Goal: Information Seeking & Learning: Find specific fact

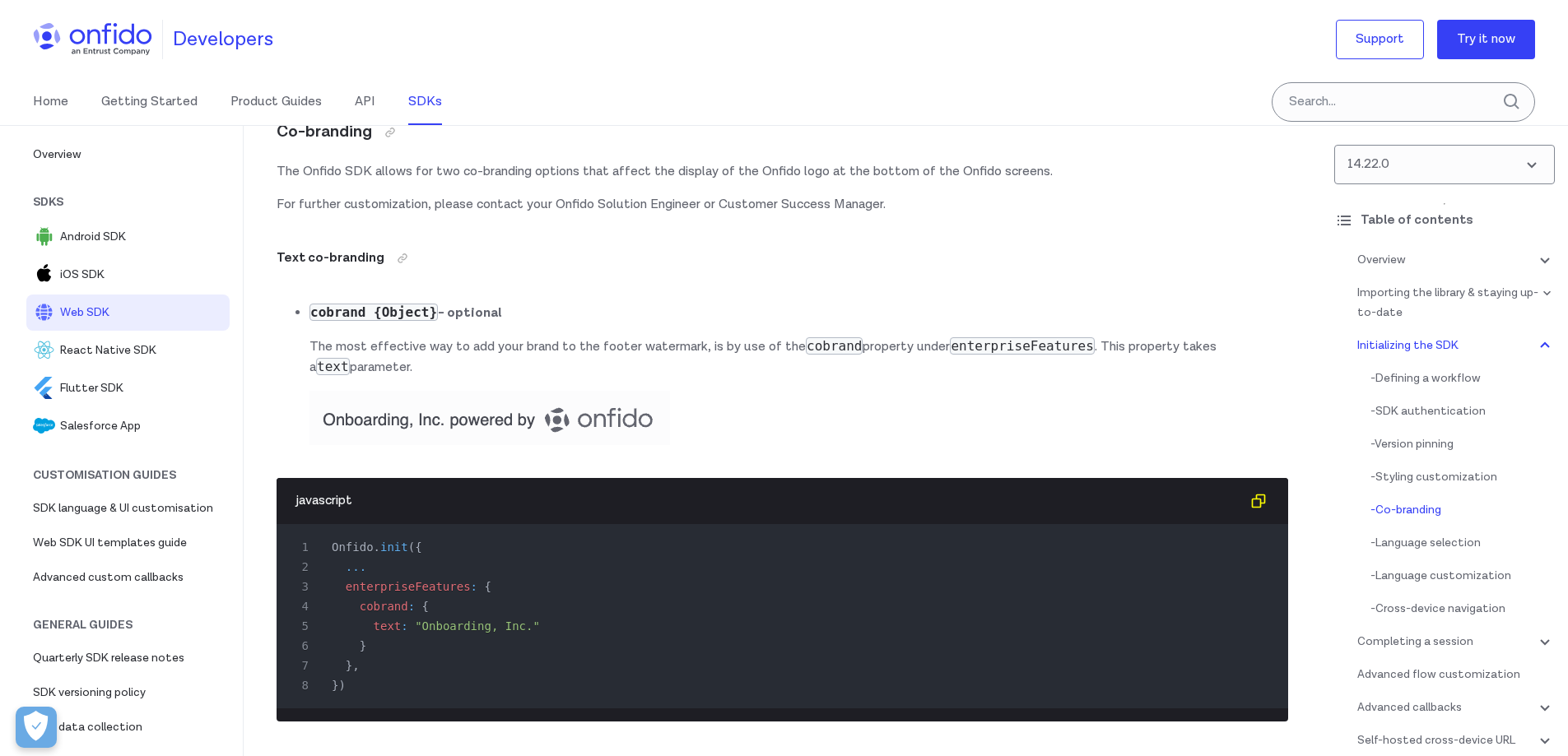
scroll to position [6626, 0]
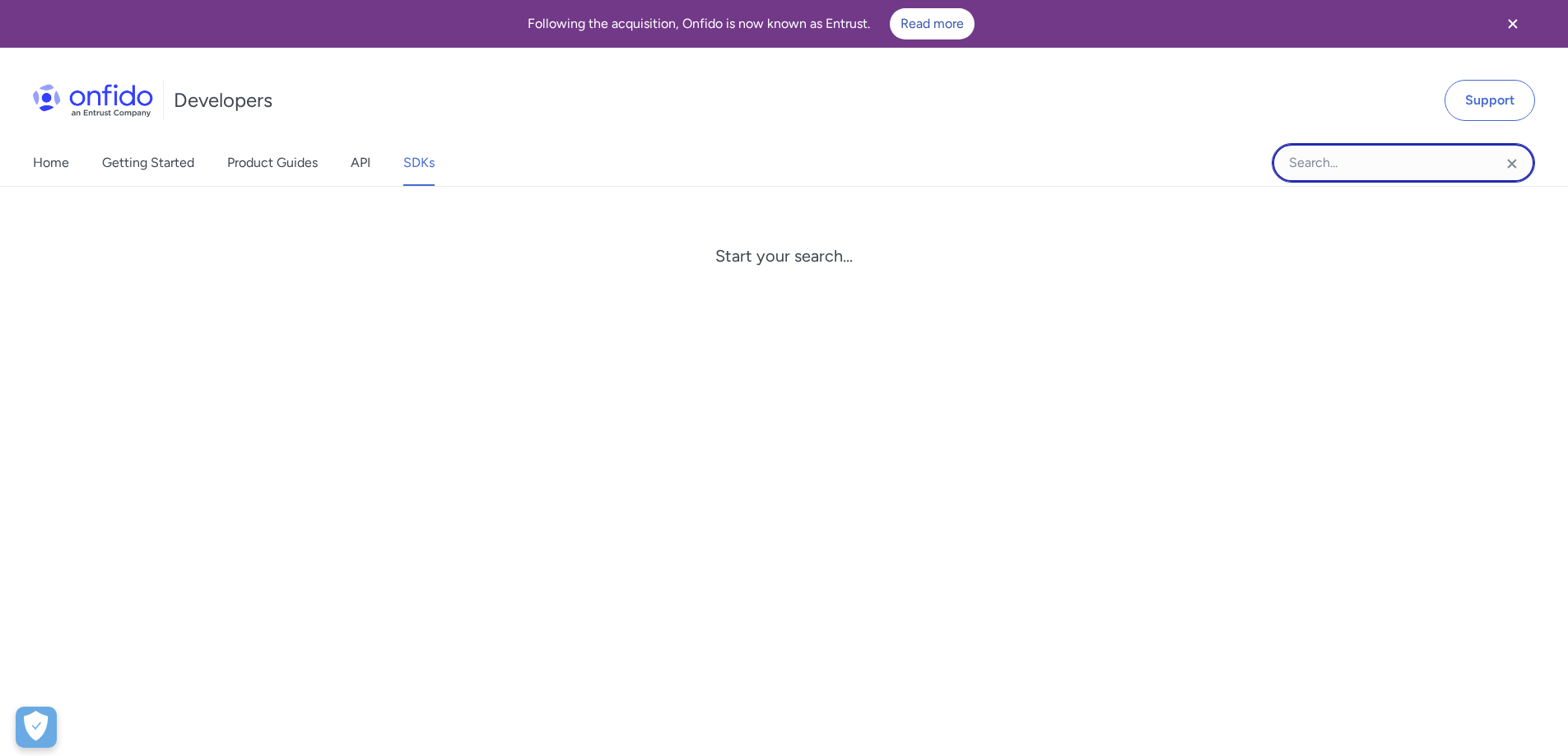
click at [1353, 161] on input "Onfido search input field" at bounding box center [1403, 163] width 263 height 40
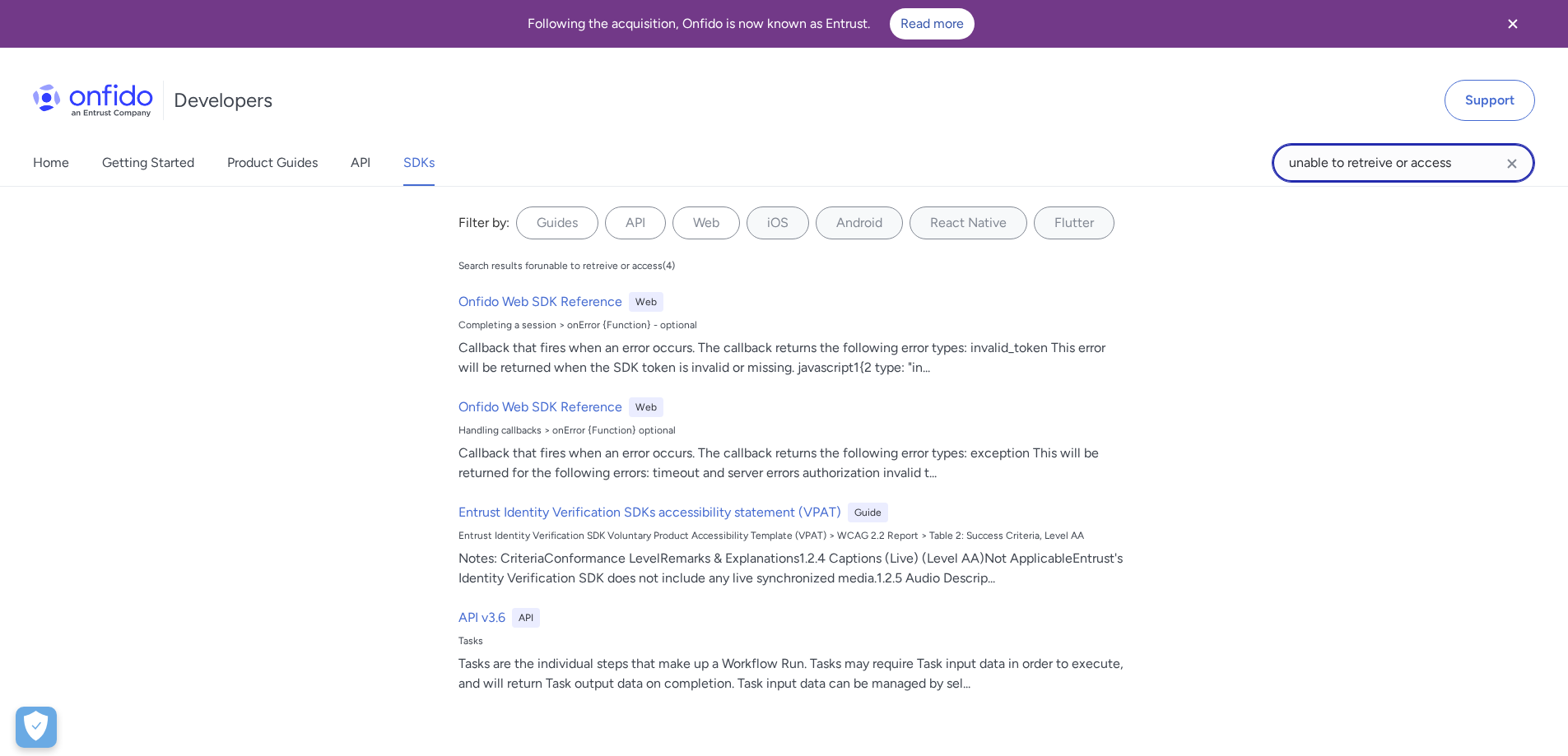
click at [1376, 169] on input "unable to retreive or access" at bounding box center [1403, 163] width 263 height 40
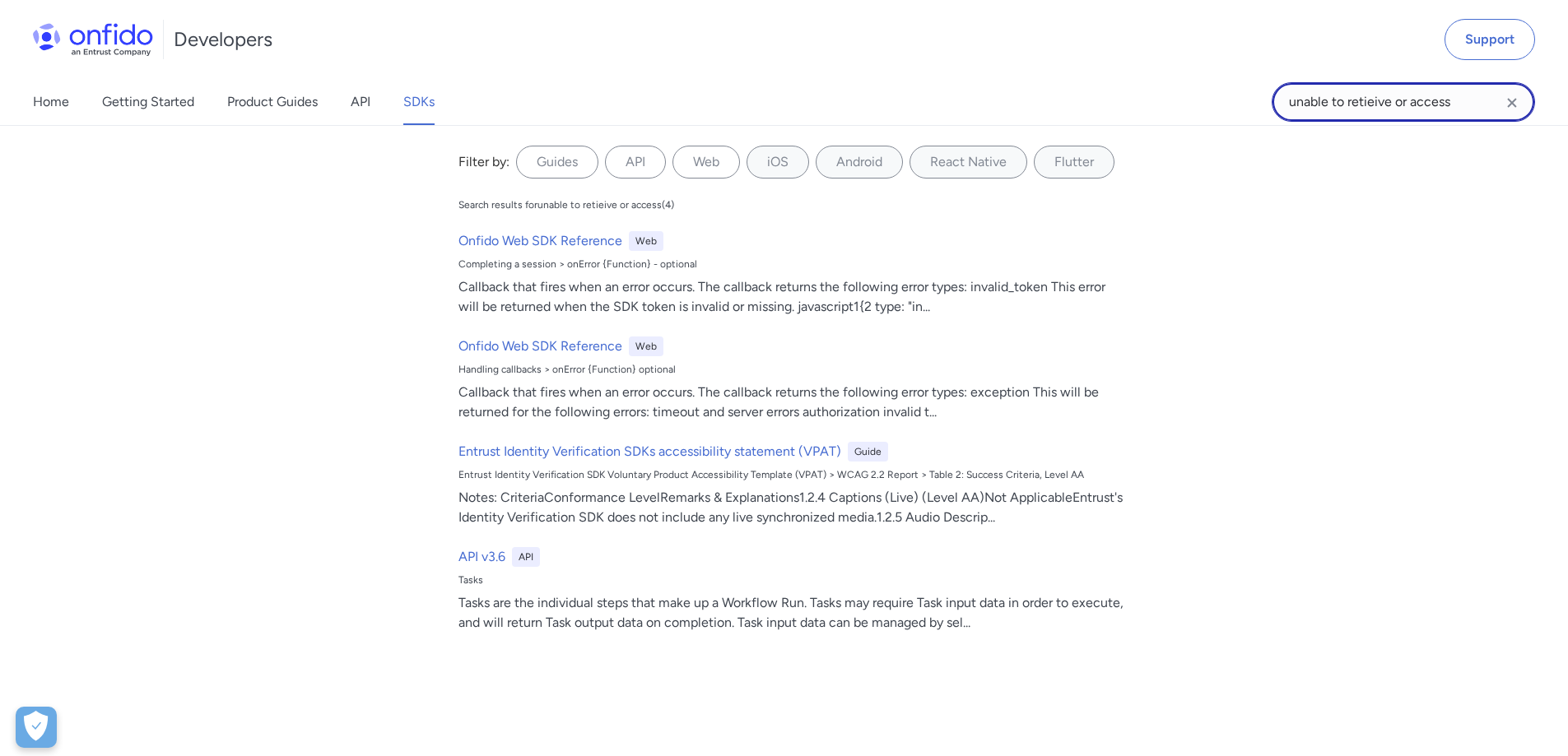
scroll to position [208, 0]
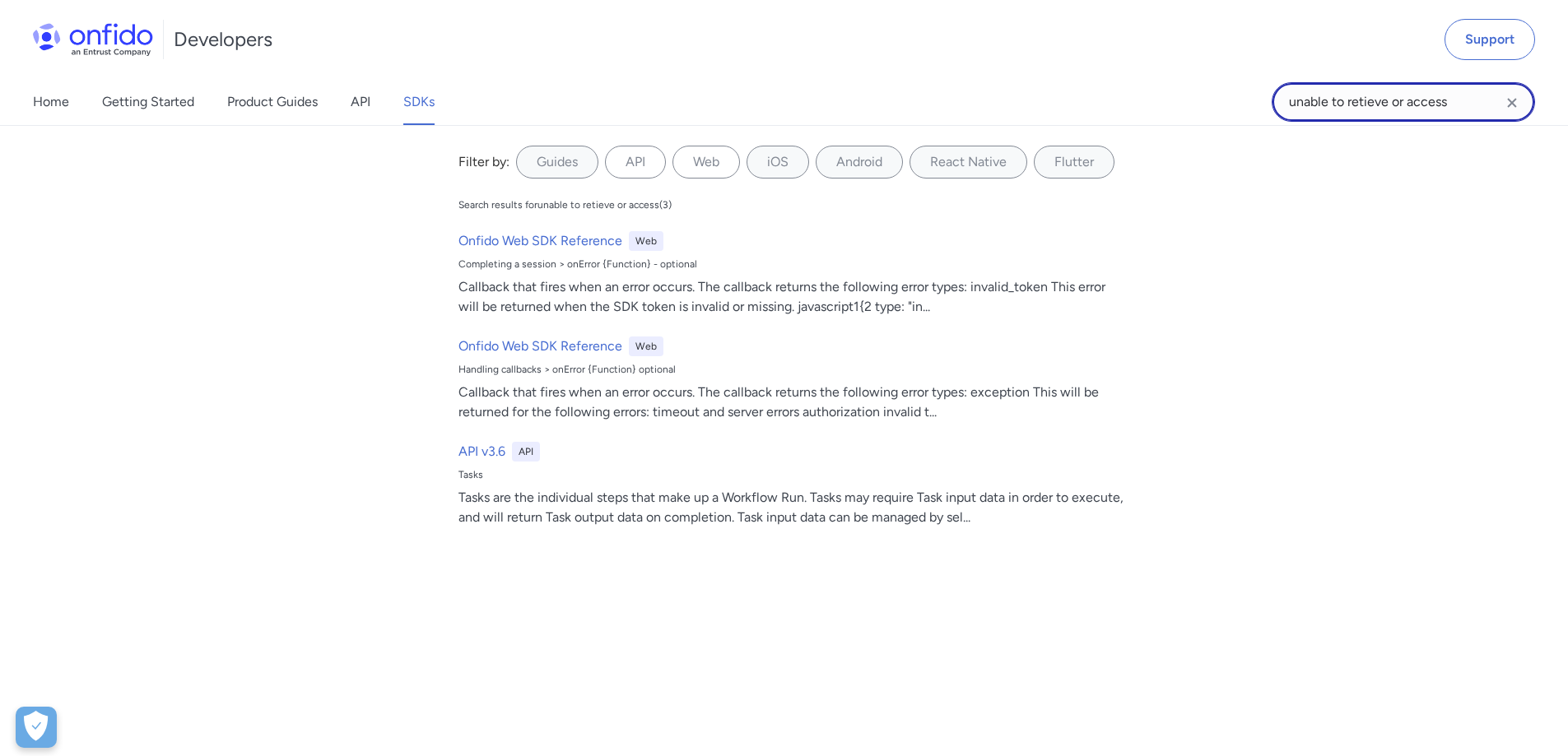
click at [1365, 98] on input "unable to retieve or access" at bounding box center [1403, 102] width 263 height 40
click at [1461, 98] on input "unable to retrieve or access" at bounding box center [1403, 102] width 263 height 40
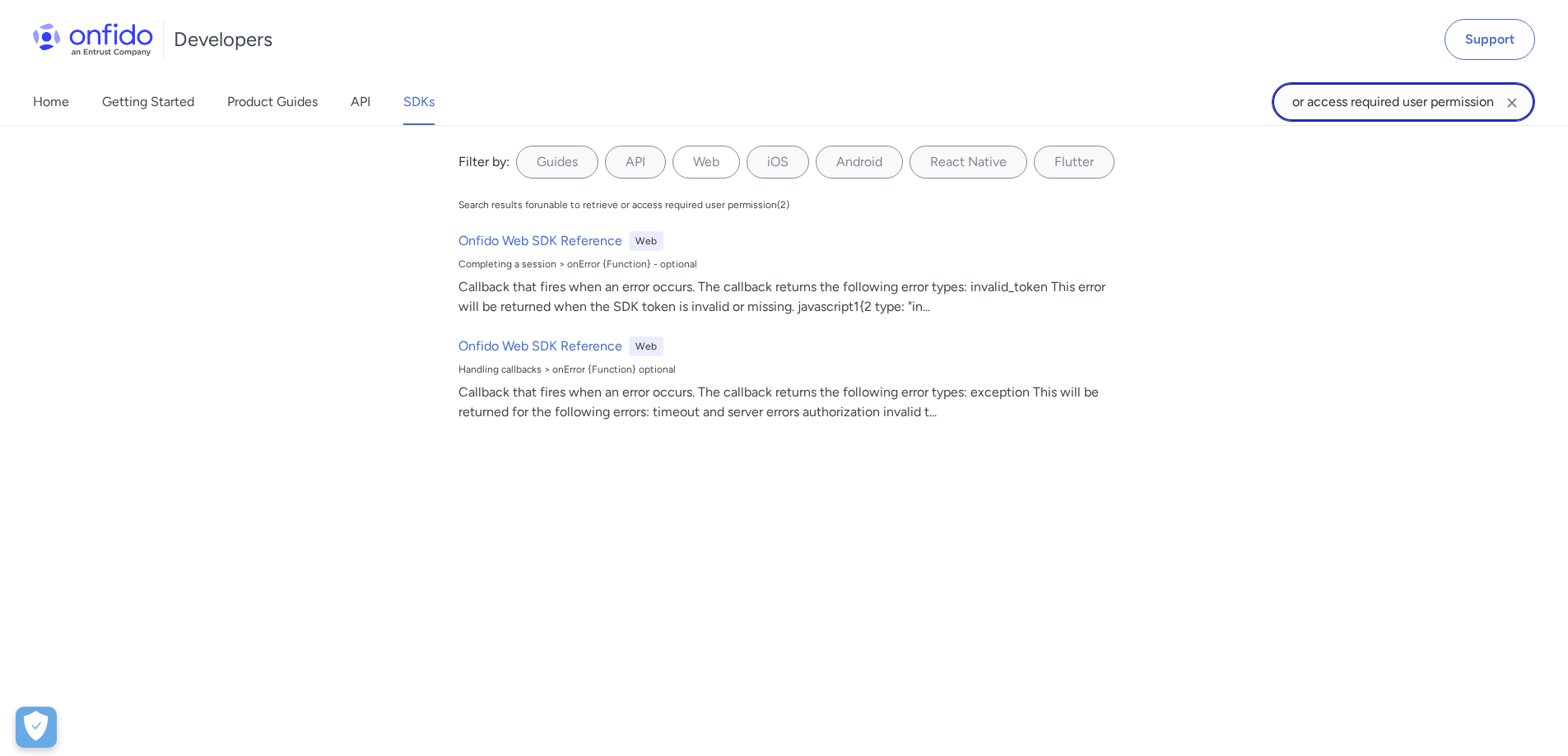
scroll to position [0, 110]
type input "unable to retrieve or access required user permissions"
